Goal: Task Accomplishment & Management: Manage account settings

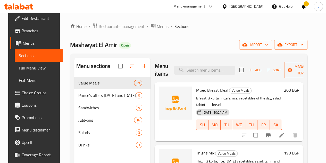
click at [214, 6] on div at bounding box center [209, 6] width 9 height 6
click at [196, 47] on div "Restaurant-Management" at bounding box center [186, 45] width 41 height 6
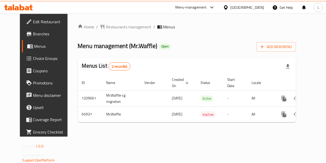
scroll to position [0, 2]
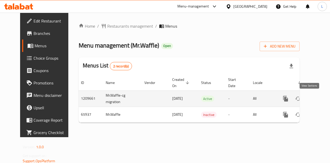
click at [320, 98] on icon "enhanced table" at bounding box center [323, 98] width 6 height 6
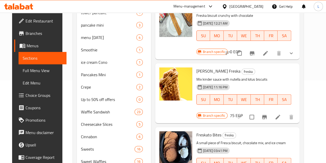
scroll to position [26, 0]
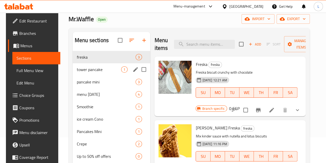
click at [74, 76] on div "tower pancake 1" at bounding box center [112, 69] width 78 height 12
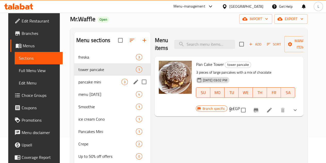
click at [86, 85] on span "pancake mini" at bounding box center [99, 82] width 43 height 6
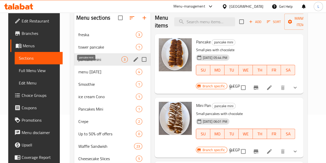
scroll to position [42, 0]
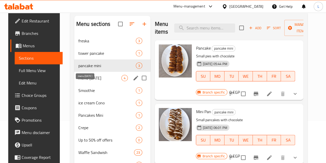
click at [87, 81] on span "menu Ramadan" at bounding box center [99, 78] width 43 height 6
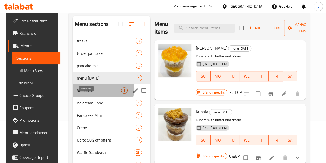
click at [90, 93] on span "Smoothie" at bounding box center [99, 90] width 44 height 6
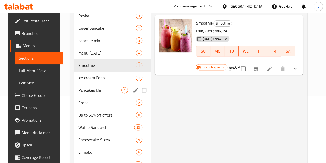
scroll to position [68, 0]
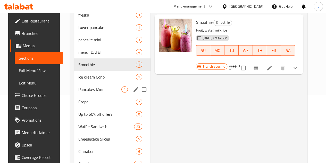
click at [88, 91] on div "Pancakes Mini 1" at bounding box center [112, 89] width 76 height 12
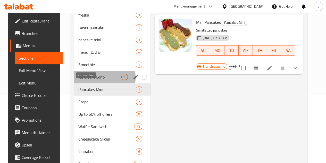
click at [89, 80] on span "ice cream Cono" at bounding box center [99, 77] width 43 height 6
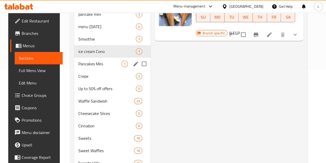
scroll to position [94, 0]
click at [91, 90] on div "Up to 50% off offers 0" at bounding box center [112, 88] width 76 height 12
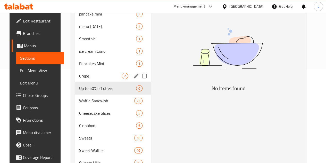
click at [92, 79] on span "Crepe" at bounding box center [100, 76] width 43 height 6
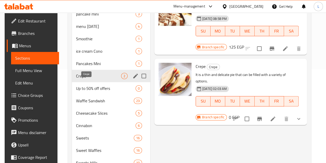
click at [92, 90] on div "freska 3 tower pancake 1 pancake mini 3 menu Ramadan 4 Smoothie 1 ice cream Con…" at bounding box center [111, 125] width 78 height 285
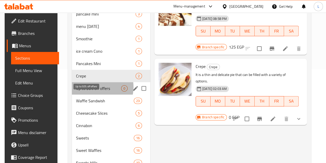
click at [93, 91] on span "Up to 50% off offers" at bounding box center [98, 88] width 45 height 6
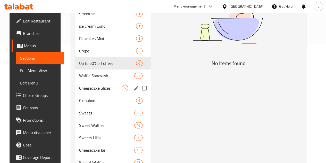
scroll to position [119, 0]
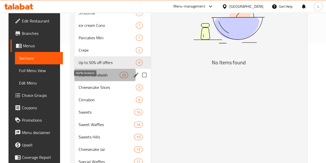
click at [91, 78] on span "Waffle Sandwish" at bounding box center [99, 75] width 41 height 6
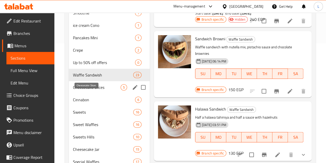
click at [90, 90] on span "Cheesecake Slices" at bounding box center [97, 87] width 48 height 6
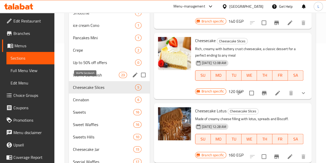
click at [88, 78] on span "Waffle Sandwish" at bounding box center [96, 75] width 46 height 6
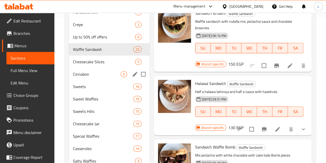
scroll to position [145, 0]
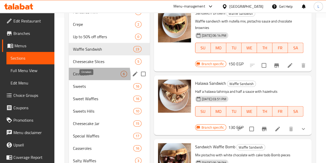
click at [87, 77] on span "Cinnabon" at bounding box center [97, 74] width 48 height 6
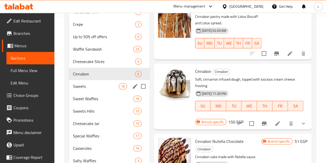
click at [88, 90] on div "Sweets 16" at bounding box center [109, 86] width 81 height 12
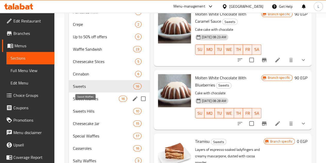
click at [89, 102] on span "Sweet Waffles" at bounding box center [96, 98] width 46 height 6
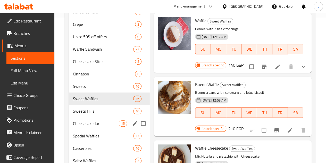
click at [79, 125] on div "Cheesecake Jar 15" at bounding box center [109, 123] width 81 height 12
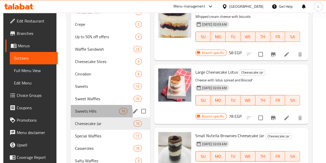
click at [80, 117] on div "Sweets Hills 10" at bounding box center [110, 111] width 79 height 12
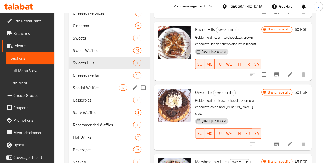
scroll to position [197, 0]
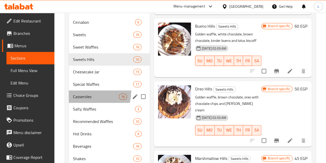
click at [85, 99] on div "Casseroles 16" at bounding box center [109, 96] width 81 height 12
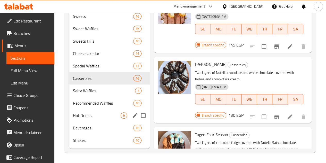
scroll to position [223, 0]
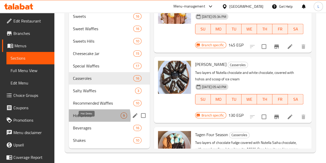
click at [94, 117] on span "Hot Drinks" at bounding box center [97, 115] width 48 height 6
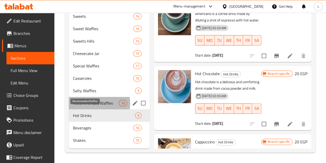
click at [91, 103] on span "Recommended Waffles" at bounding box center [96, 103] width 46 height 6
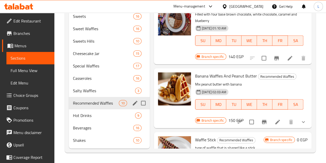
click at [91, 97] on div "Recommended Waffles 10" at bounding box center [109, 103] width 81 height 12
click at [92, 96] on div "Salty Waffles 3" at bounding box center [109, 90] width 81 height 12
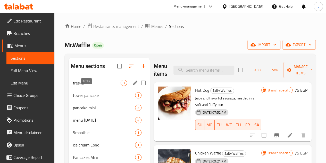
click at [94, 86] on span "freska" at bounding box center [97, 83] width 48 height 6
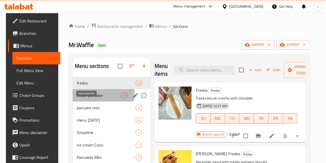
click at [96, 98] on span "tower pancake" at bounding box center [99, 95] width 44 height 6
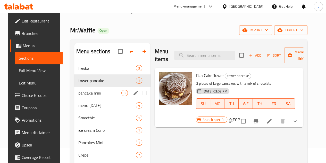
scroll to position [15, 0]
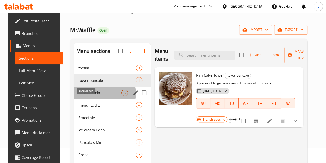
click at [96, 96] on span "pancake mini" at bounding box center [99, 93] width 43 height 6
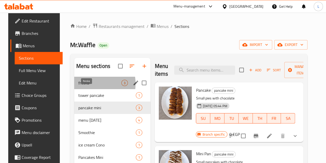
click at [83, 86] on span "freska" at bounding box center [99, 83] width 43 height 6
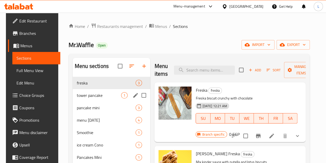
click at [89, 98] on span "tower pancake" at bounding box center [99, 95] width 44 height 6
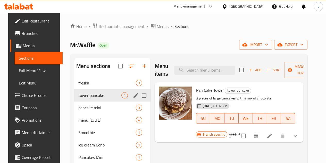
click at [88, 111] on div "pancake mini 3" at bounding box center [112, 107] width 76 height 12
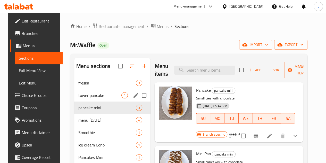
click at [85, 101] on div "tower pancake 1" at bounding box center [112, 95] width 76 height 12
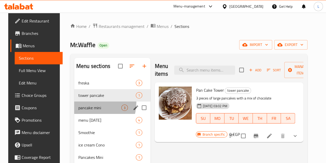
click at [85, 111] on div "pancake mini 3" at bounding box center [112, 107] width 76 height 12
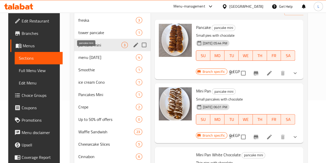
scroll to position [103, 0]
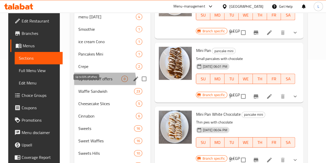
click at [89, 82] on span "Up to 50% off offers" at bounding box center [99, 79] width 43 height 6
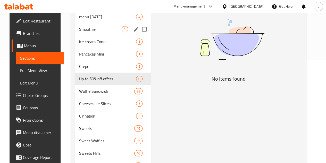
click at [76, 35] on div "Smoothie 1" at bounding box center [113, 29] width 76 height 12
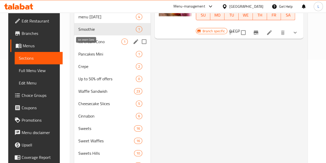
click at [80, 45] on span "ice cream Cono" at bounding box center [99, 41] width 43 height 6
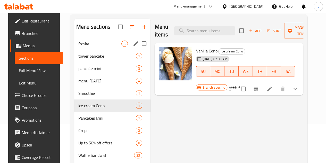
scroll to position [26, 0]
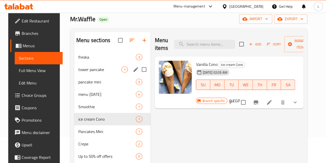
click at [85, 76] on div "tower pancake 1" at bounding box center [112, 69] width 76 height 12
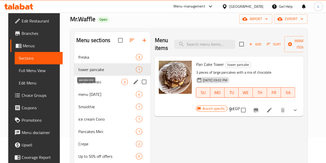
scroll to position [155, 0]
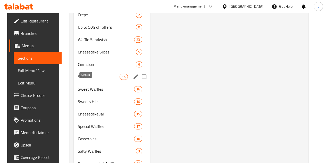
click at [85, 80] on span "Sweets" at bounding box center [99, 77] width 42 height 6
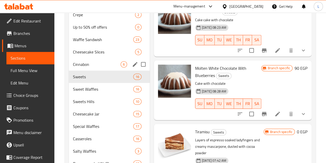
click at [86, 70] on div "Cinnabon 6" at bounding box center [109, 64] width 81 height 12
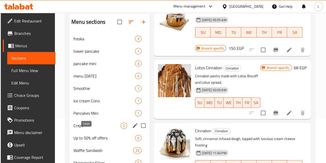
scroll to position [44, 0]
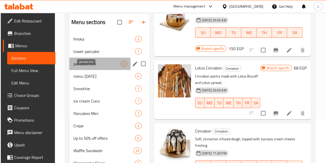
click at [83, 67] on span "pancake mini" at bounding box center [97, 64] width 47 height 6
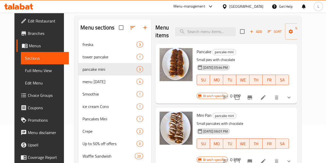
scroll to position [35, 0]
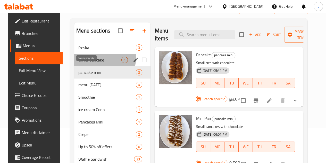
click at [95, 63] on span "tower pancake" at bounding box center [99, 60] width 43 height 6
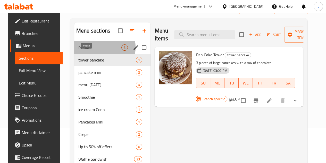
click at [91, 51] on span "freska" at bounding box center [99, 47] width 43 height 6
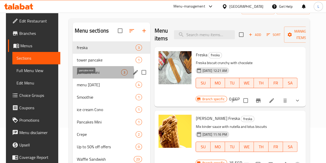
click at [95, 75] on span "pancake mini" at bounding box center [99, 72] width 44 height 6
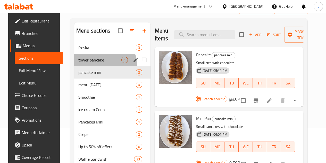
click at [93, 66] on div "tower pancake 1" at bounding box center [112, 60] width 76 height 12
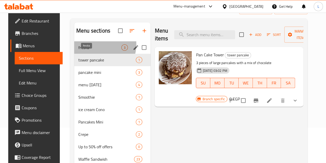
click at [93, 51] on span "freska" at bounding box center [99, 47] width 43 height 6
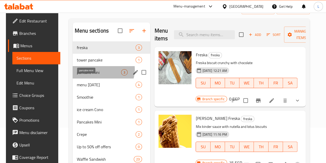
click at [97, 75] on span "pancake mini" at bounding box center [99, 72] width 44 height 6
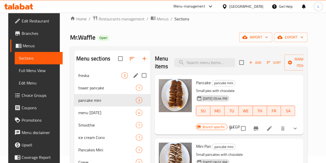
scroll to position [7, 0]
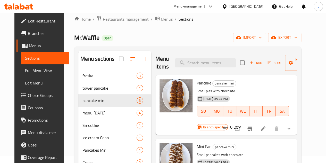
click at [241, 123] on h6 "0 EGP" at bounding box center [235, 126] width 11 height 7
click at [289, 83] on h6 "Pancake pancake mini" at bounding box center [243, 82] width 92 height 7
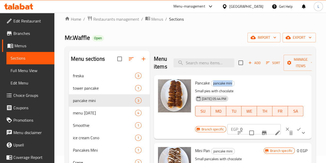
click at [301, 83] on h6 "Pancake pancake mini" at bounding box center [249, 82] width 108 height 7
click at [290, 91] on p "Small pies with chocolate" at bounding box center [249, 91] width 108 height 6
click at [264, 91] on p "Small pies with chocolate" at bounding box center [249, 91] width 108 height 6
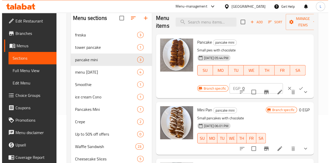
scroll to position [0, 0]
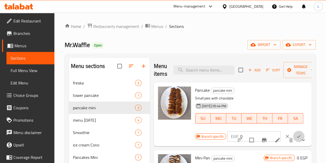
click at [296, 139] on icon "ok" at bounding box center [298, 136] width 5 height 5
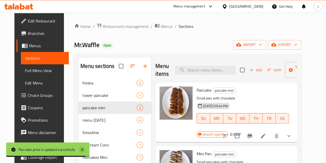
click at [82, 150] on icon at bounding box center [82, 149] width 6 height 6
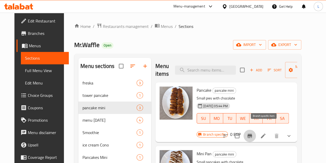
click at [252, 134] on icon "Branch-specific-item" at bounding box center [250, 136] width 5 height 4
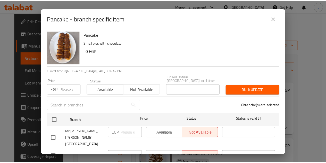
scroll to position [11, 0]
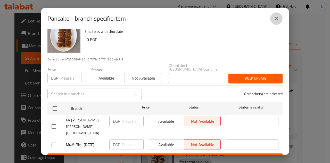
click at [277, 18] on icon "close" at bounding box center [277, 19] width 4 height 4
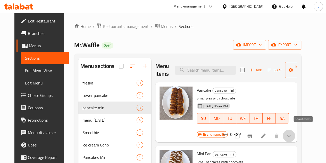
click at [292, 133] on icon "show more" at bounding box center [289, 136] width 6 height 6
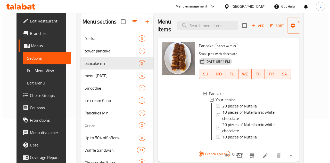
scroll to position [61, 0]
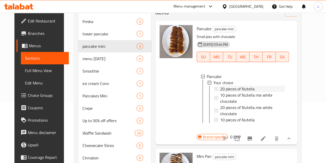
click at [228, 88] on span "20 pieces of Nutella" at bounding box center [237, 89] width 35 height 6
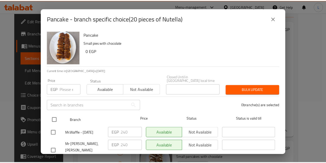
scroll to position [11, 0]
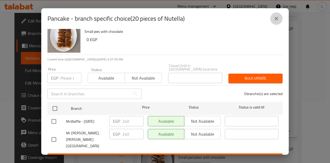
click at [278, 17] on icon "close" at bounding box center [277, 19] width 4 height 4
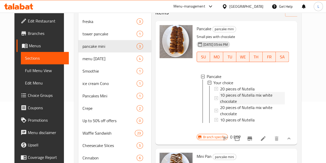
click at [220, 97] on span "10 pieces of Nutella mix white chocolate" at bounding box center [252, 98] width 65 height 12
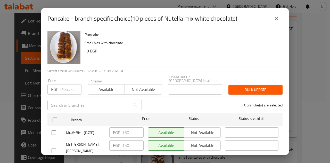
click at [276, 18] on icon "close" at bounding box center [276, 18] width 6 height 6
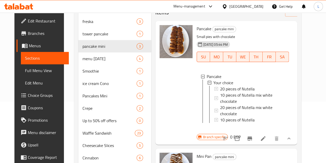
scroll to position [1, 0]
click at [160, 44] on img at bounding box center [176, 41] width 33 height 33
click at [197, 28] on span "Pancake" at bounding box center [204, 29] width 15 height 8
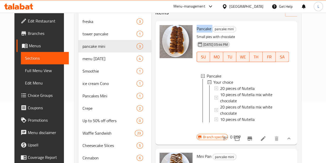
click at [197, 28] on span "Pancake" at bounding box center [204, 29] width 15 height 8
